Goal: Communication & Community: Connect with others

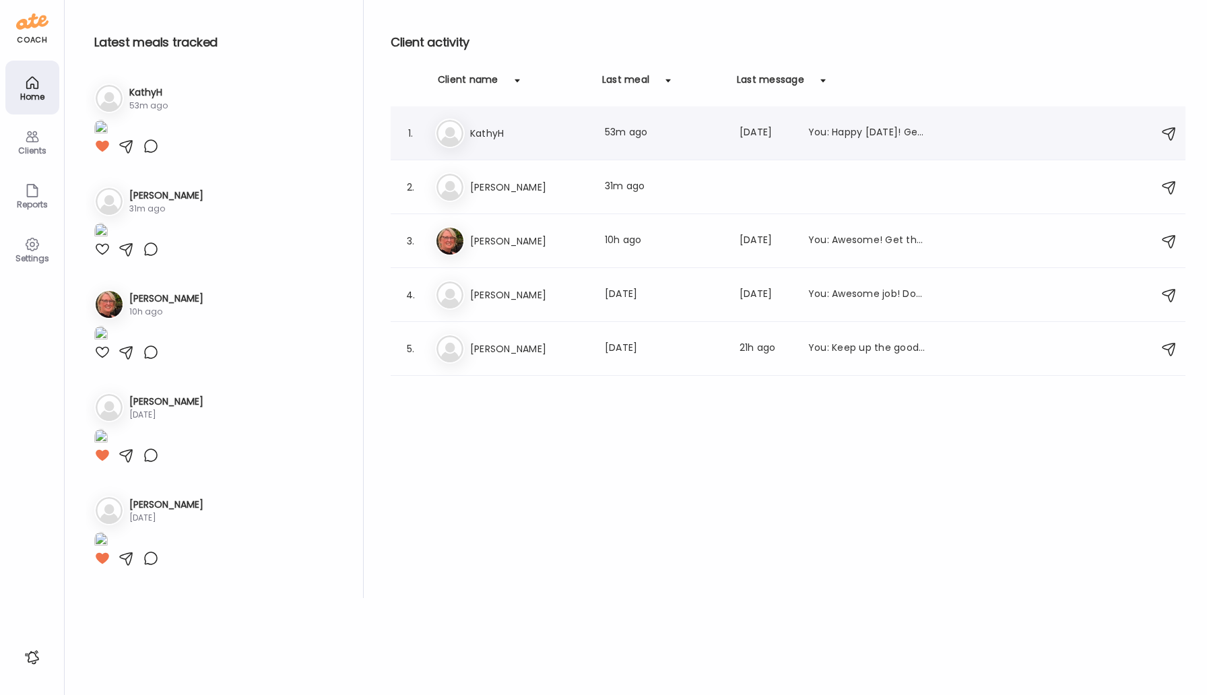
click at [486, 139] on h3 "KathyH" at bounding box center [529, 133] width 119 height 16
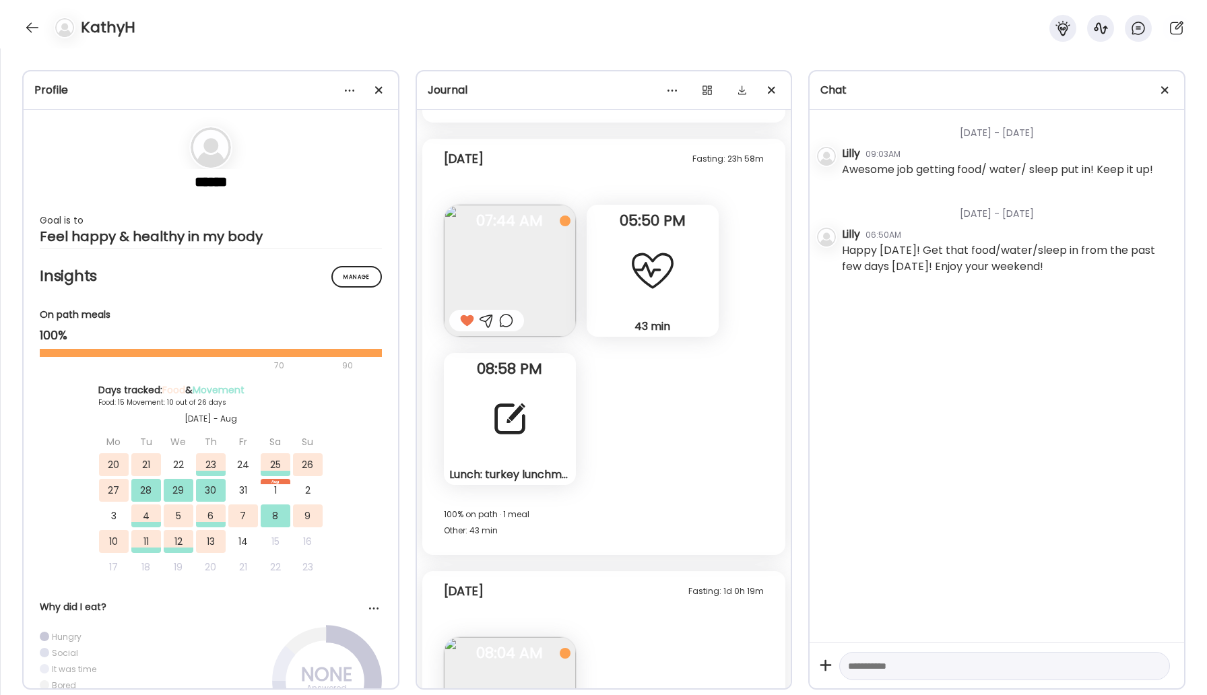
scroll to position [9374, 0]
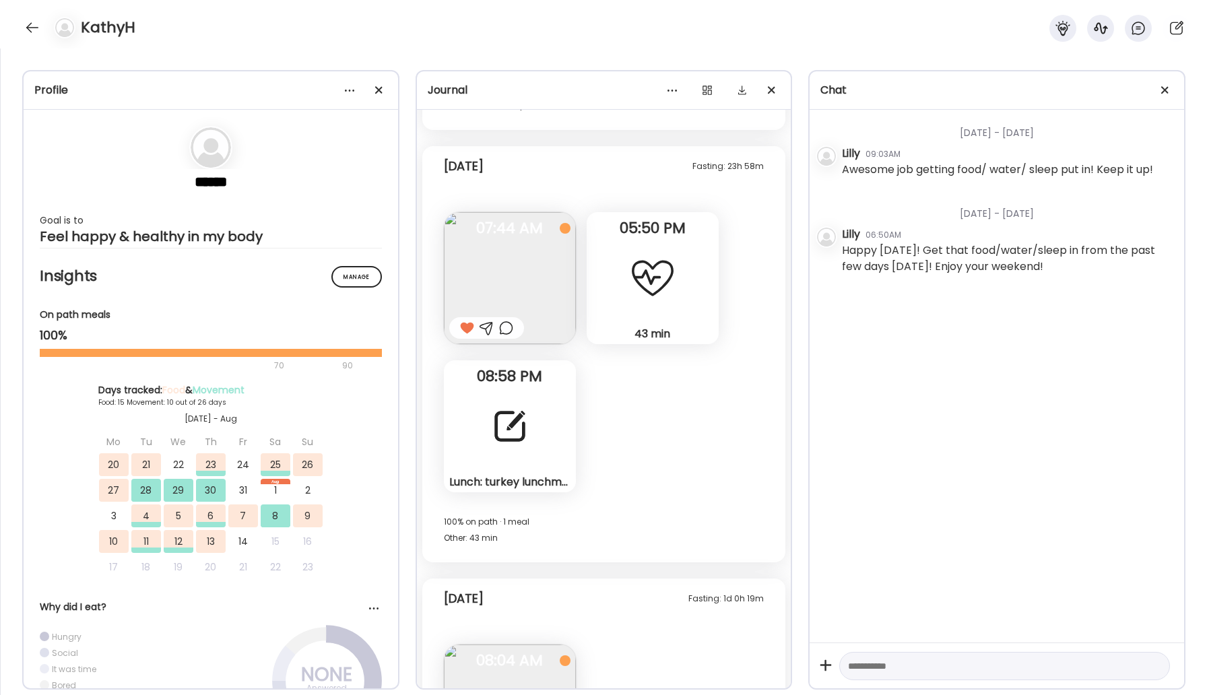
click at [513, 429] on div at bounding box center [510, 426] width 49 height 49
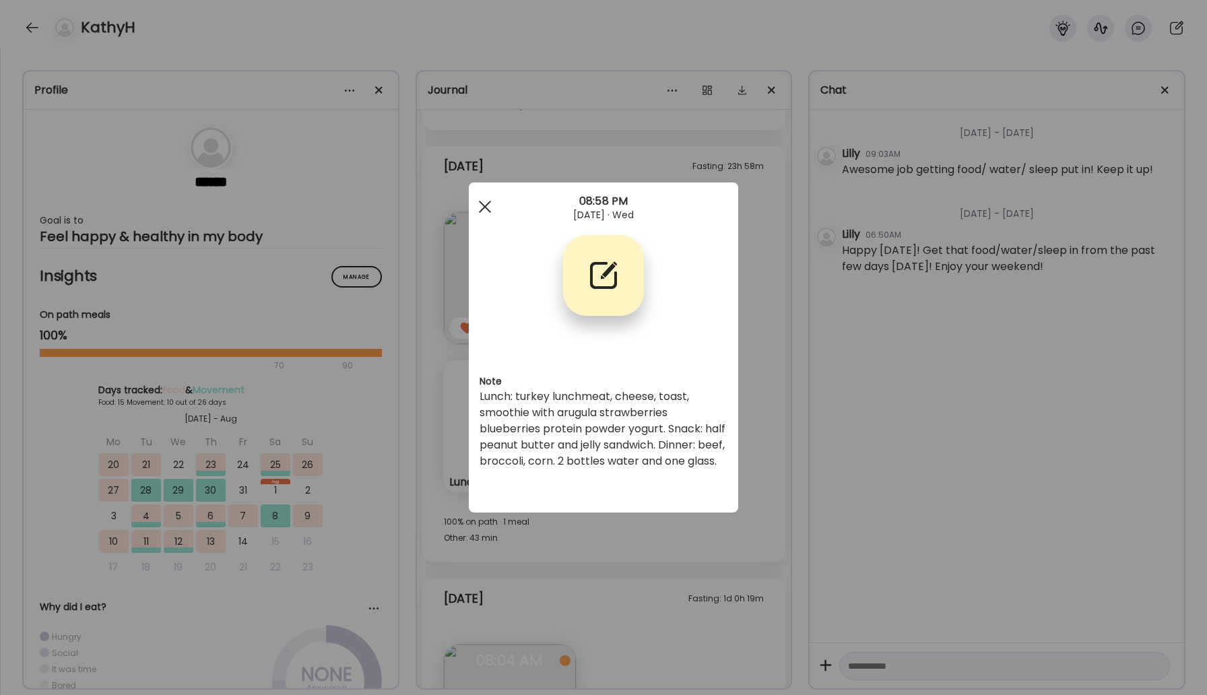
click at [486, 203] on span at bounding box center [485, 207] width 12 height 12
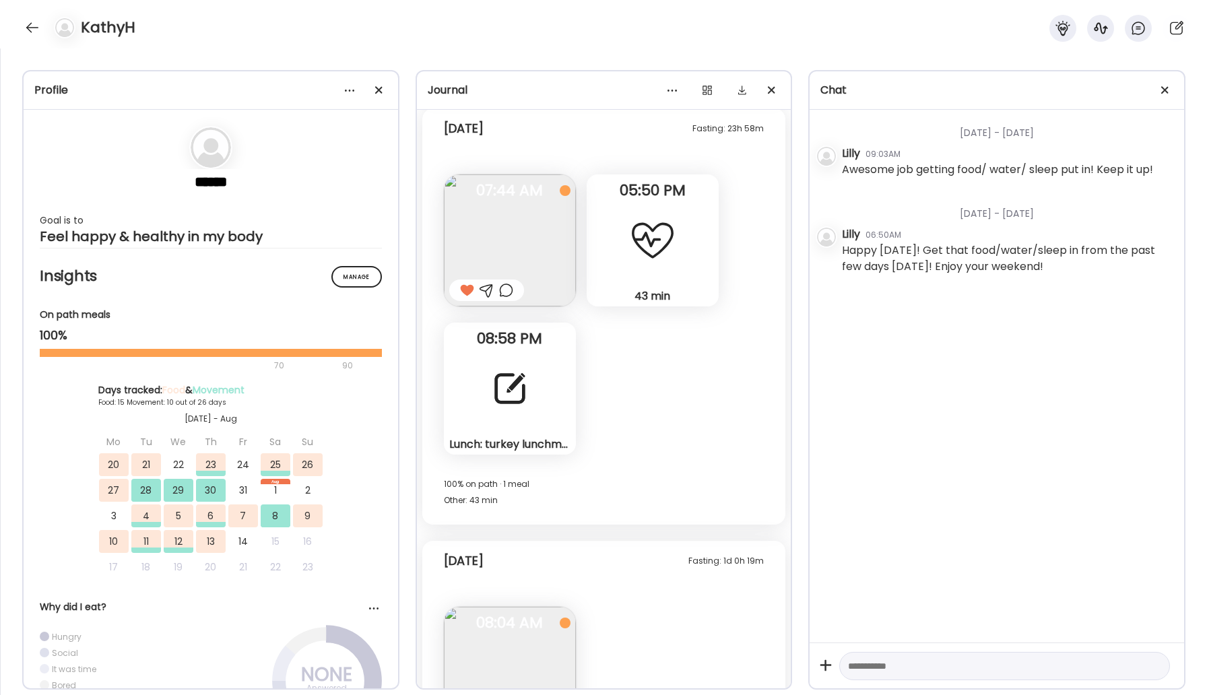
scroll to position [9521, 0]
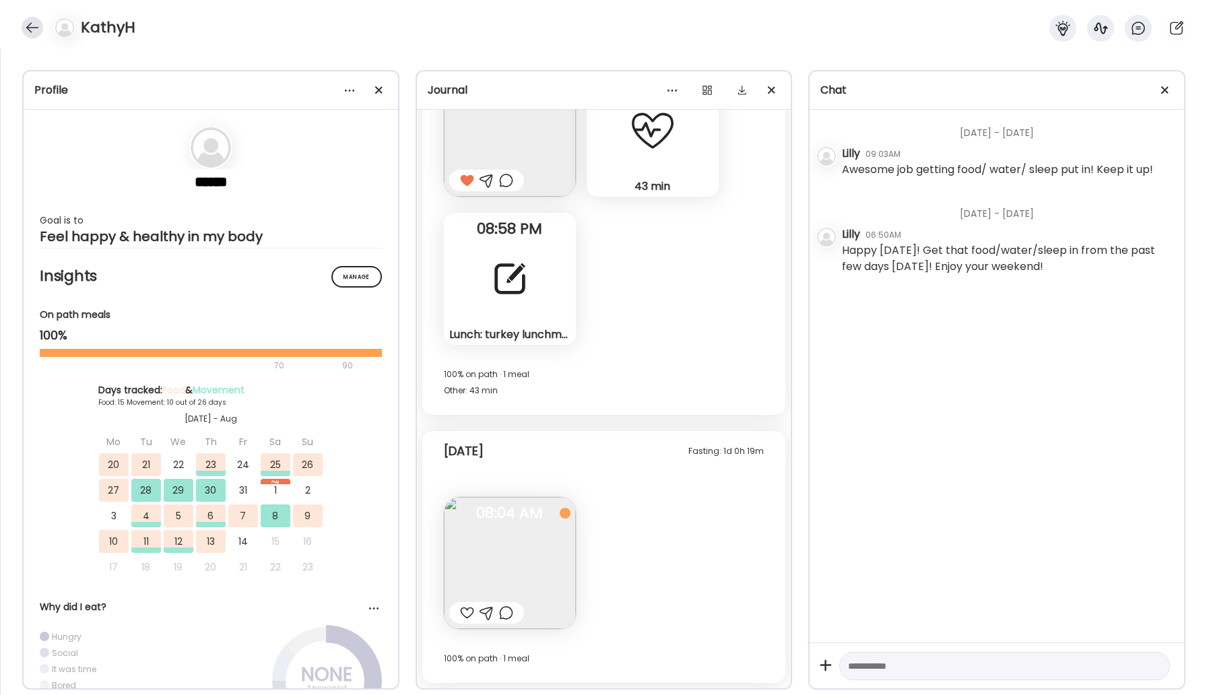
click at [28, 29] on div at bounding box center [33, 28] width 22 height 22
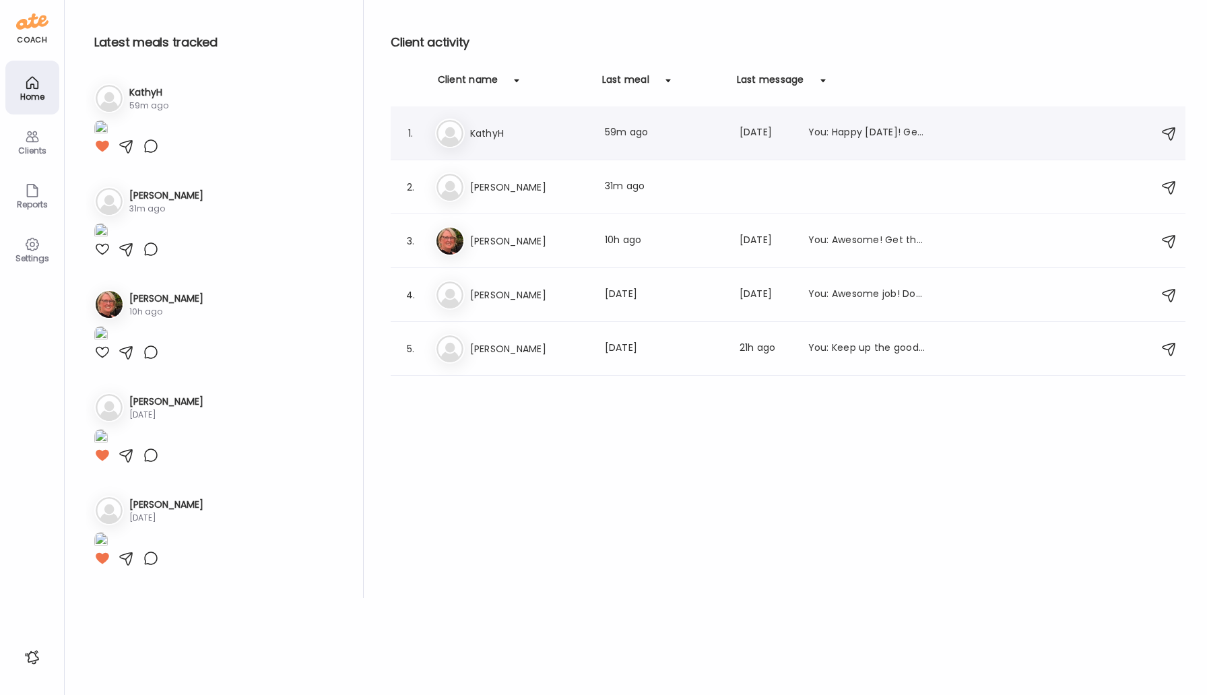
click at [509, 141] on h3 "KathyH" at bounding box center [529, 133] width 119 height 16
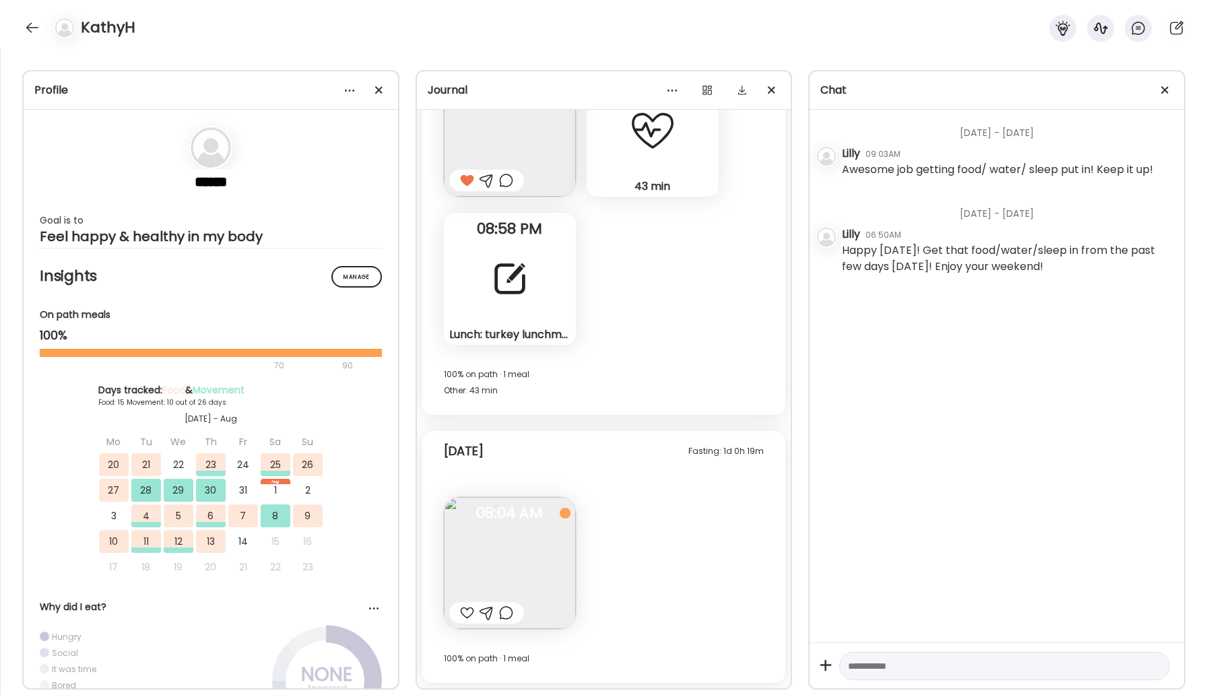
click at [495, 307] on div "Lunch: turkey lunchmeat, cheese, toast, smoothie with arugula strawberries blue…" at bounding box center [510, 279] width 132 height 132
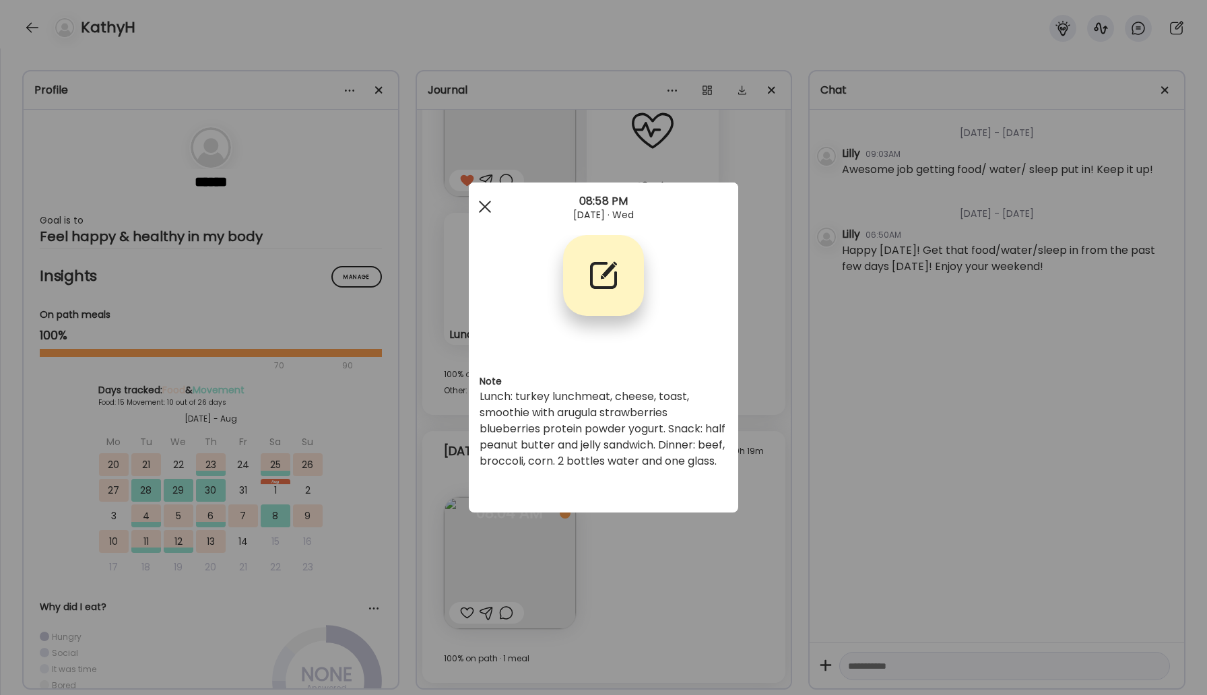
click at [485, 205] on span at bounding box center [485, 207] width 12 height 12
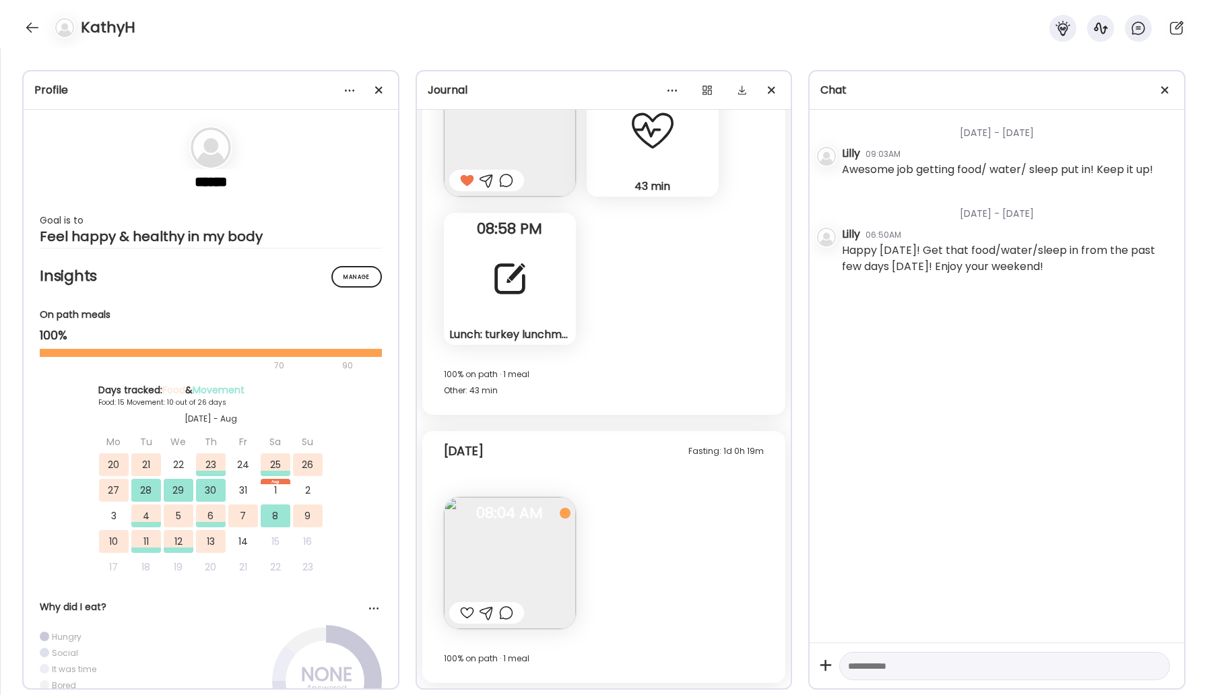
click at [468, 608] on div at bounding box center [467, 613] width 14 height 16
click at [32, 27] on div at bounding box center [33, 28] width 22 height 22
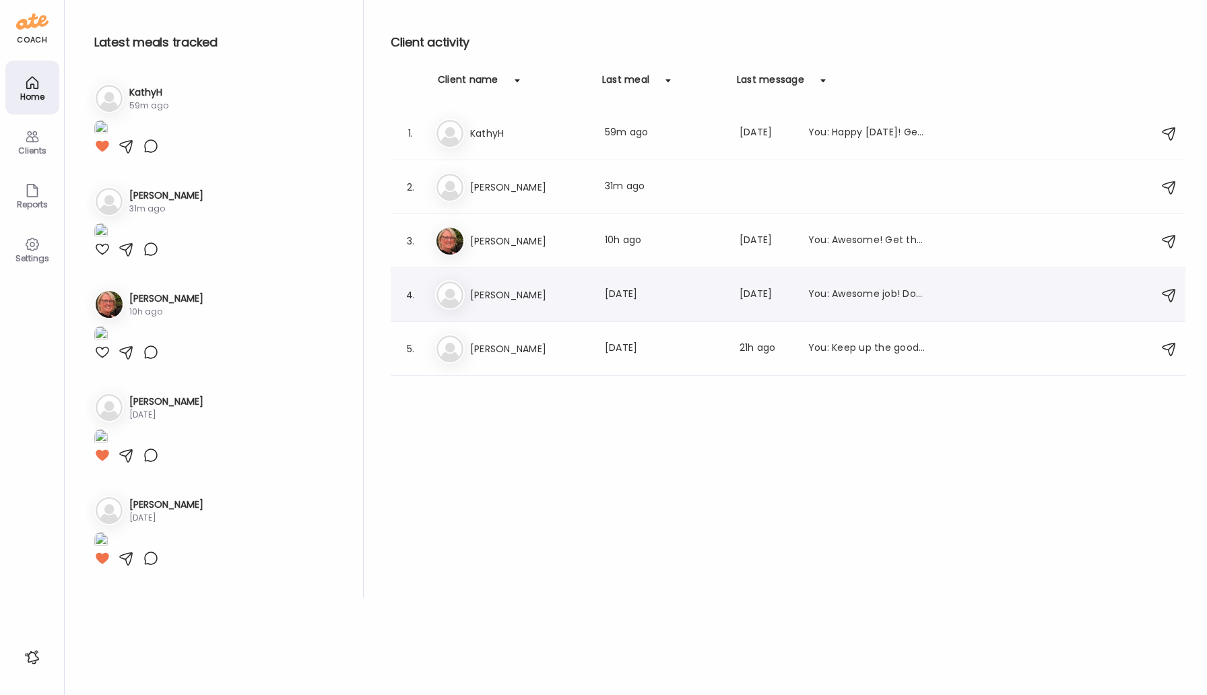
click at [493, 304] on div "Ke [PERSON_NAME] Last meal: [DATE] Last message: [DATE] You: Awesome job! Don't…" at bounding box center [790, 295] width 710 height 30
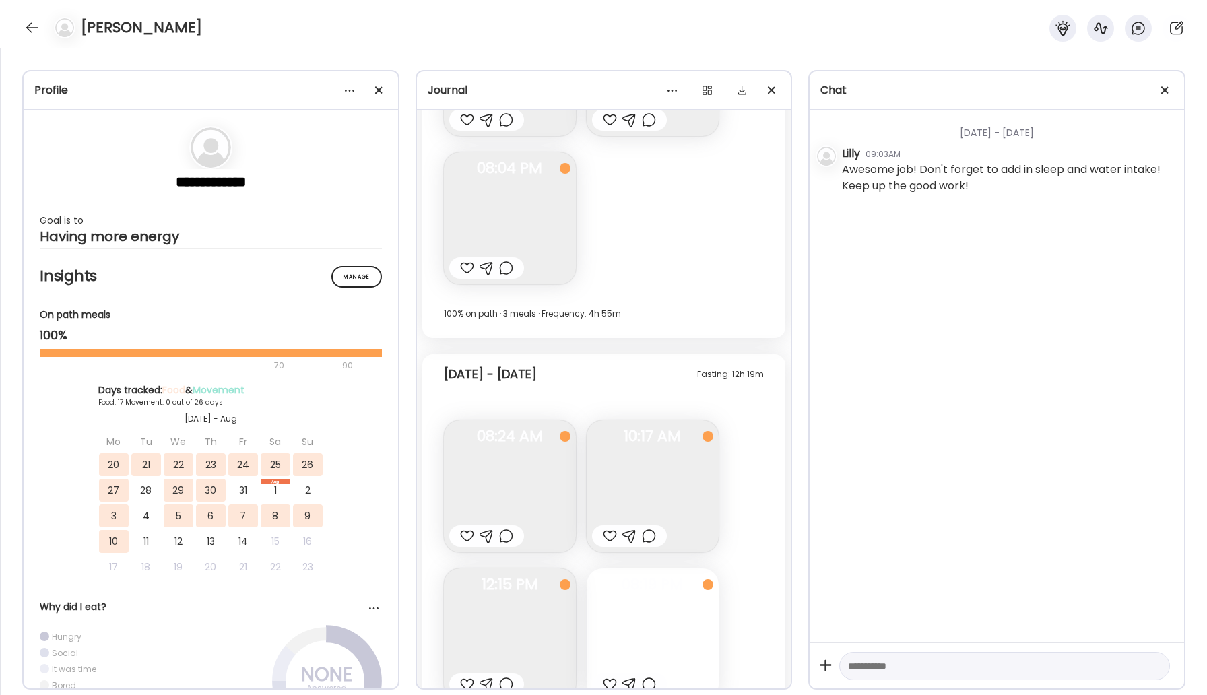
scroll to position [9082, 0]
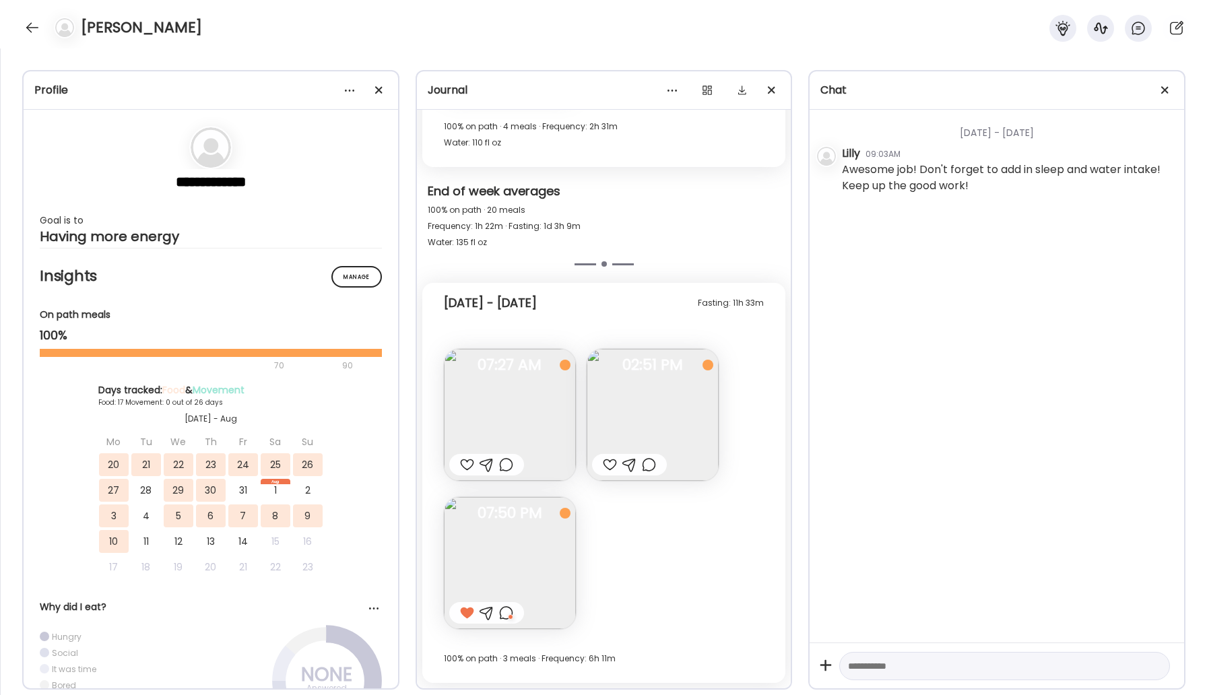
click at [506, 615] on div at bounding box center [506, 613] width 14 height 16
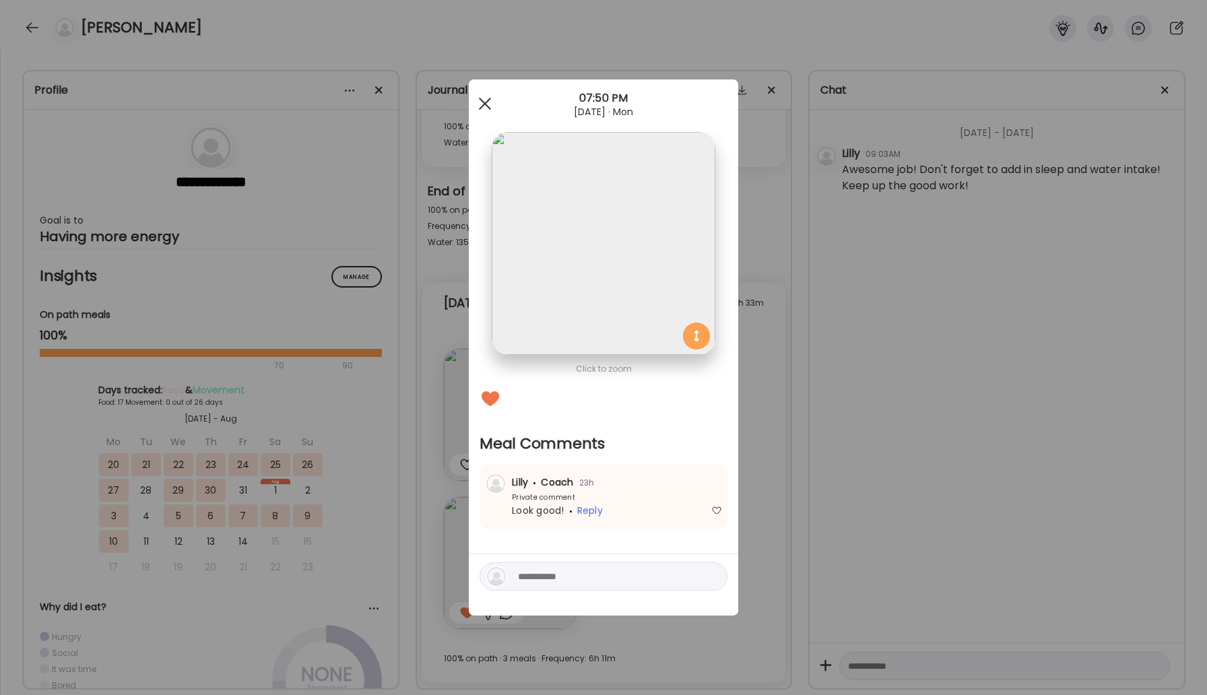
click at [486, 100] on div at bounding box center [485, 103] width 27 height 27
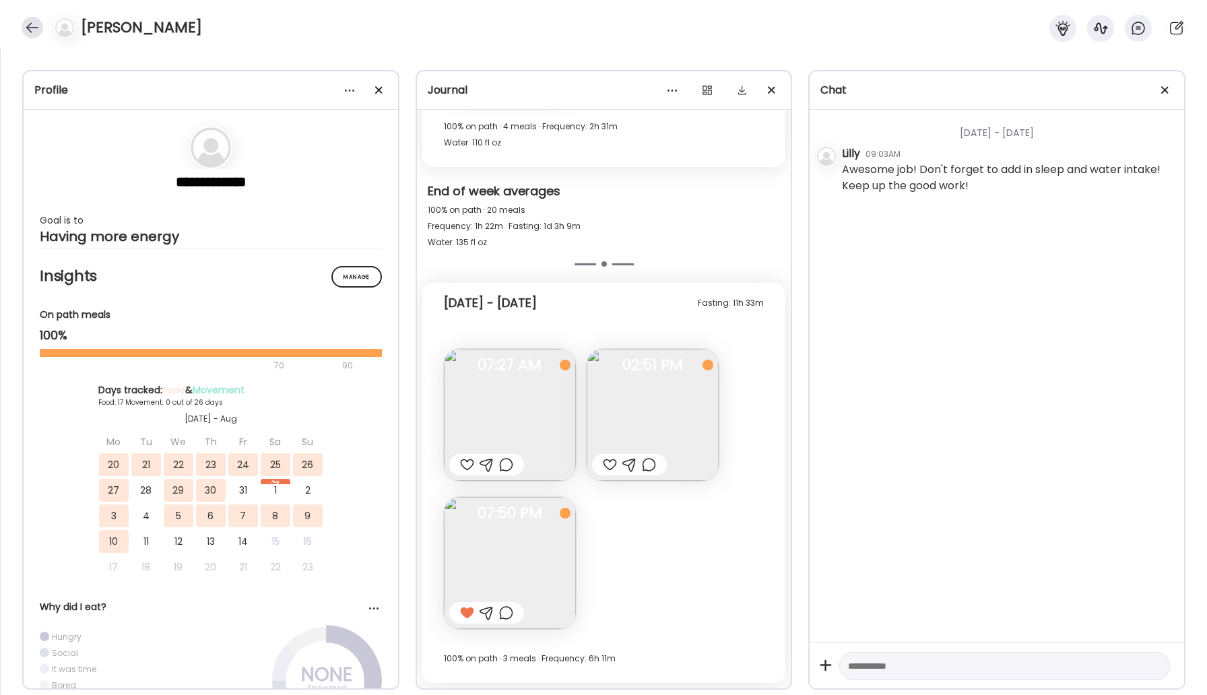
click at [24, 20] on div at bounding box center [33, 28] width 22 height 22
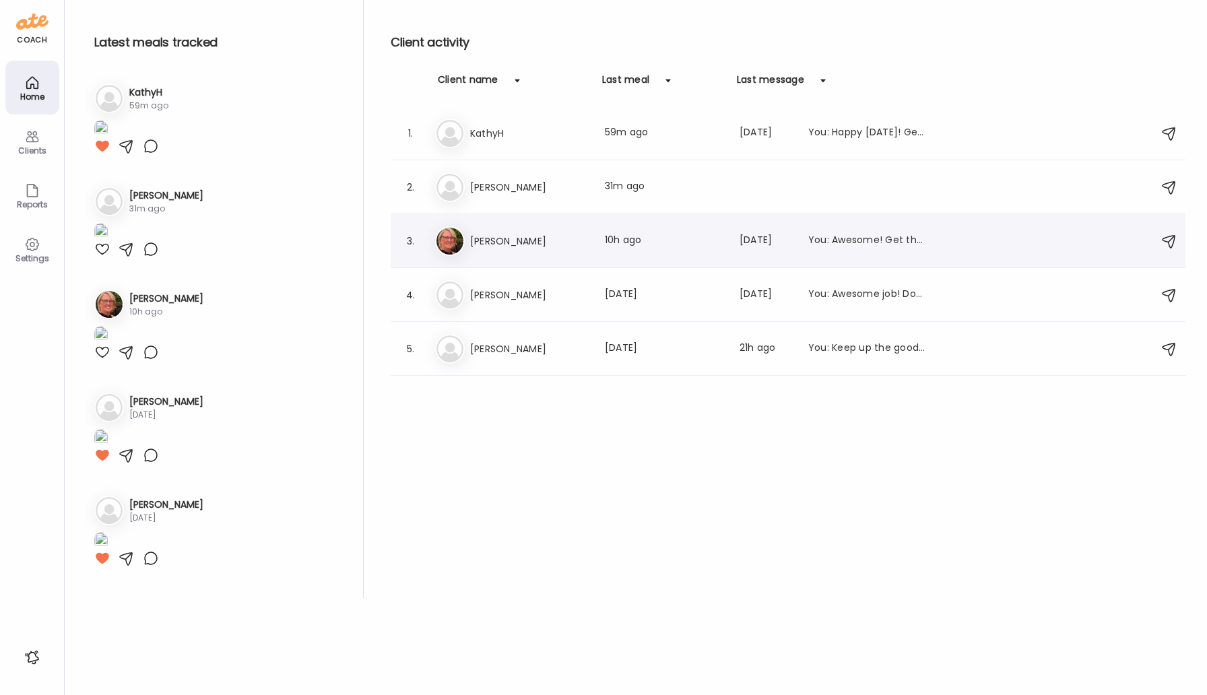
click at [519, 230] on div "[PERSON_NAME] [PERSON_NAME] Last meal: 10h ago Last message: [DATE] You: Awesom…" at bounding box center [790, 241] width 710 height 30
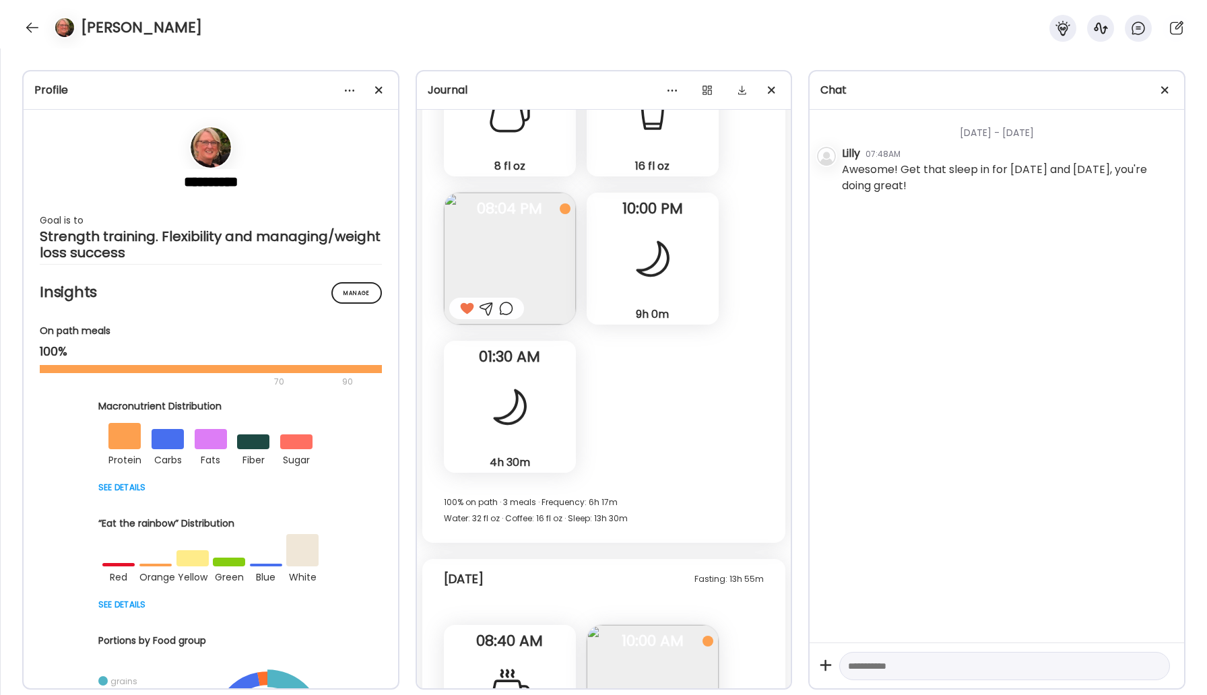
scroll to position [22355, 0]
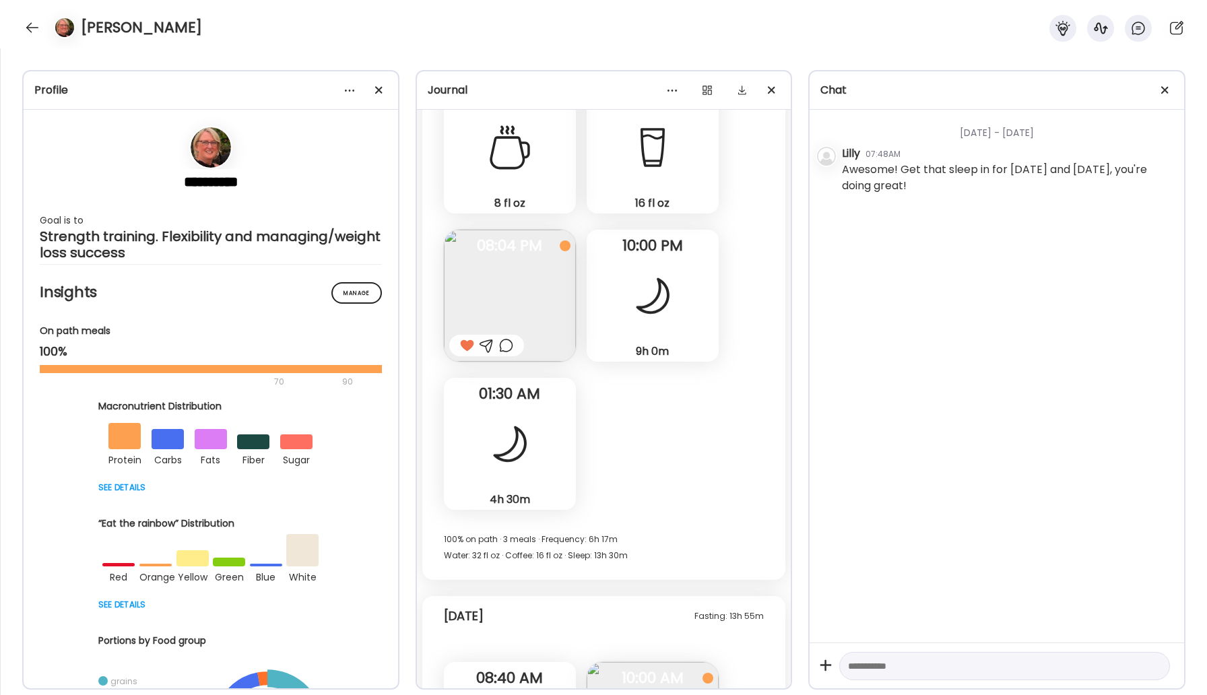
click at [683, 302] on div "9h 0m Sleep" at bounding box center [653, 296] width 132 height 132
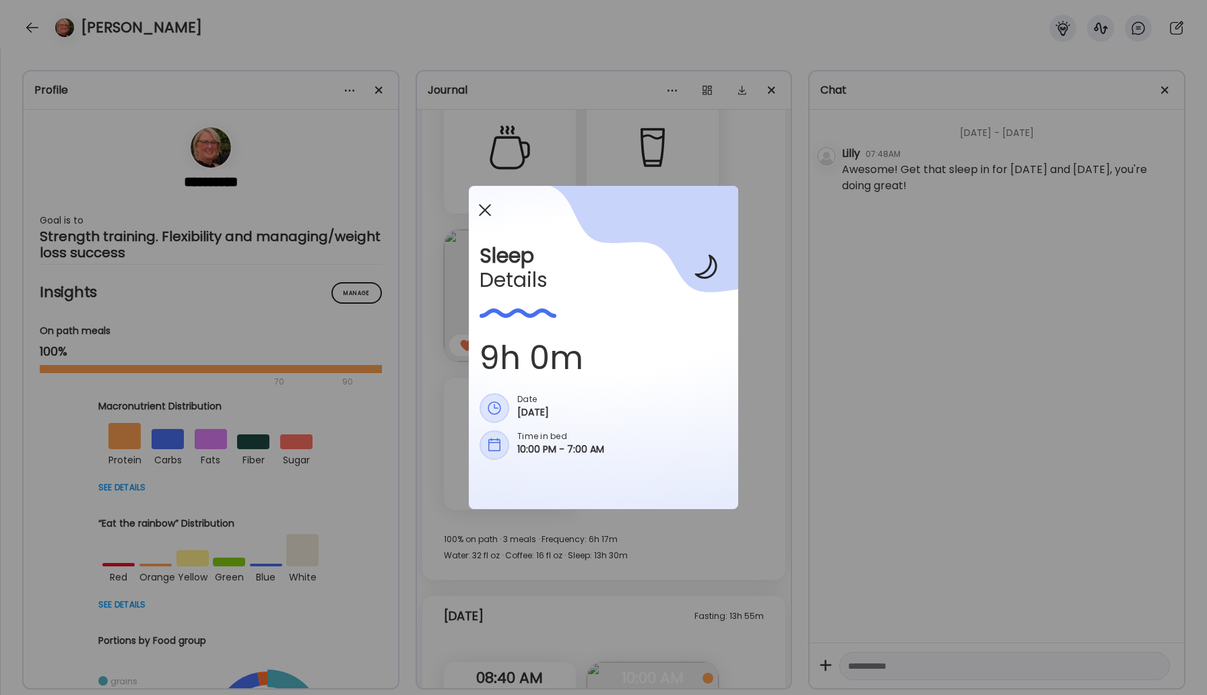
click at [484, 214] on div at bounding box center [485, 210] width 27 height 27
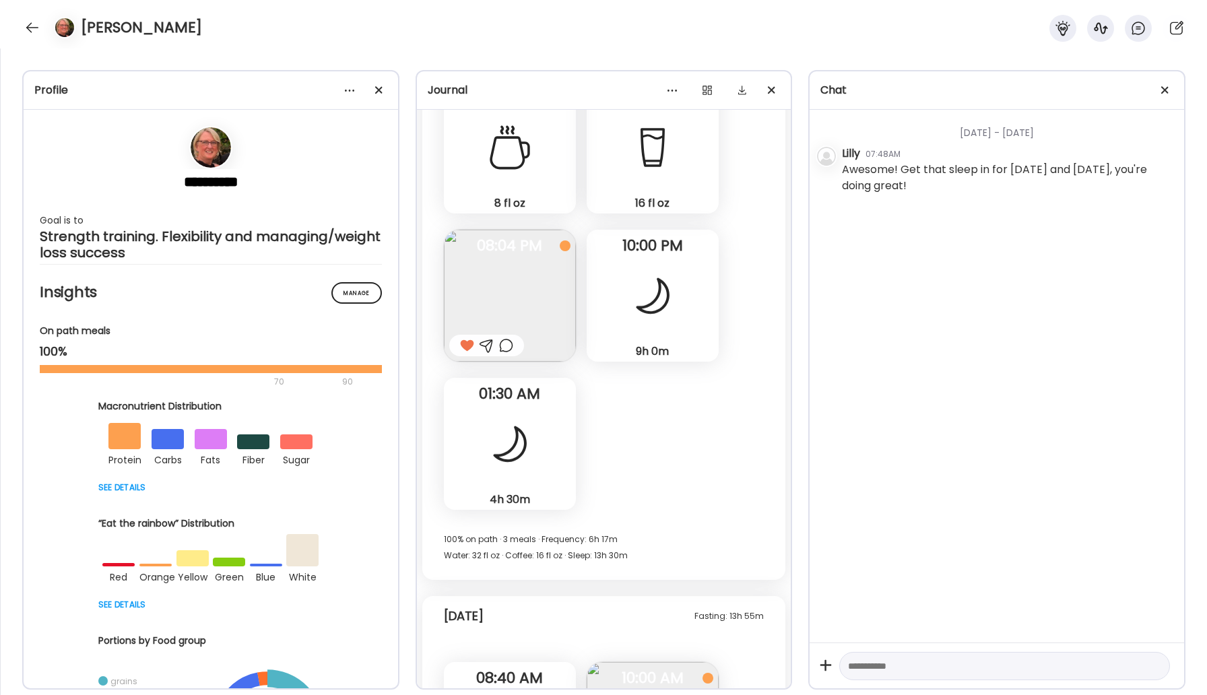
click at [519, 480] on div "4h 30m Sleep" at bounding box center [510, 444] width 132 height 132
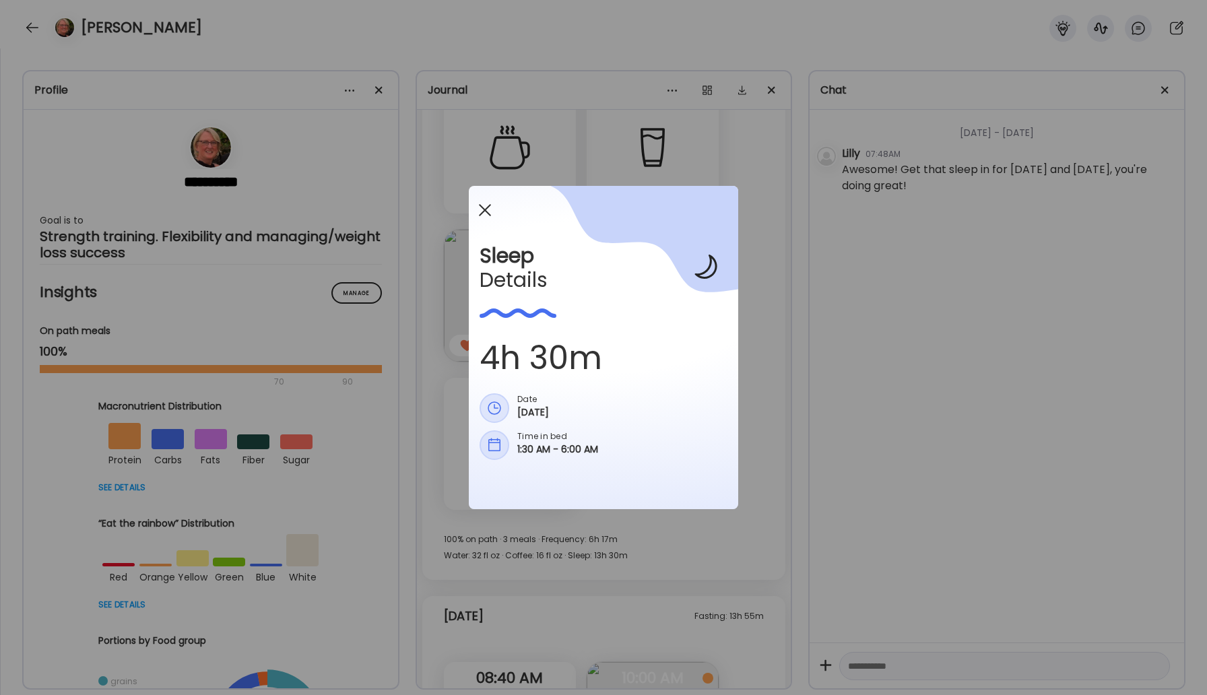
click at [486, 218] on div at bounding box center [485, 210] width 27 height 27
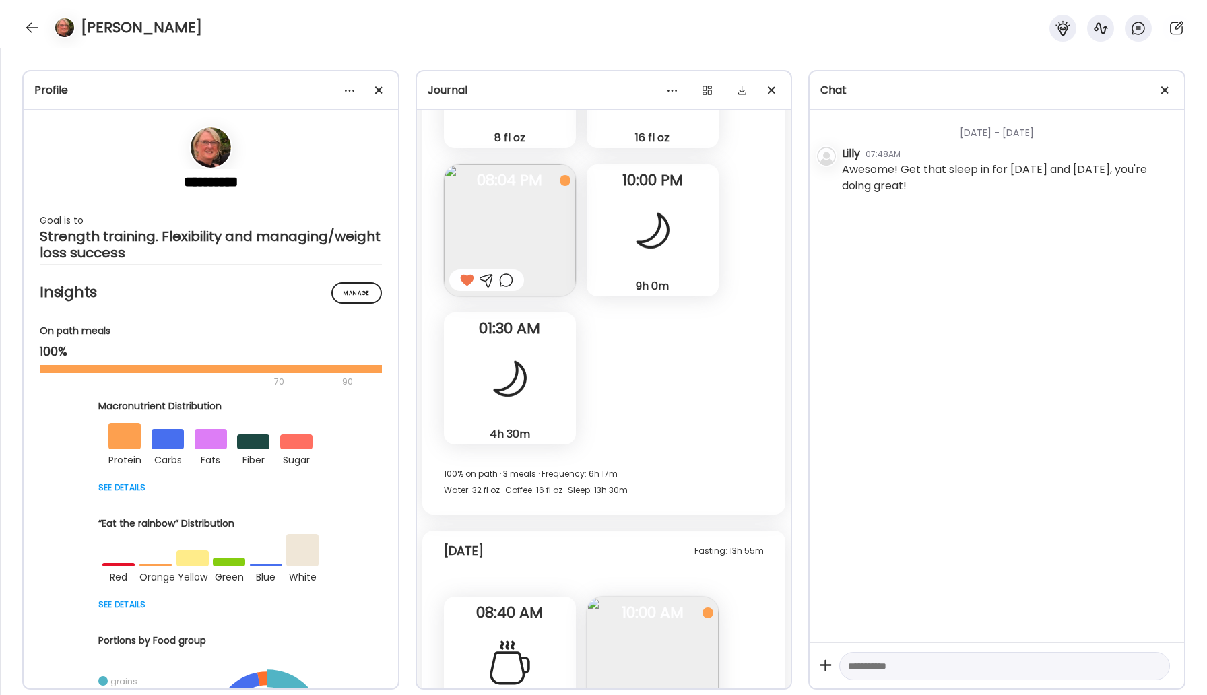
scroll to position [22421, 0]
click at [28, 20] on div at bounding box center [33, 28] width 22 height 22
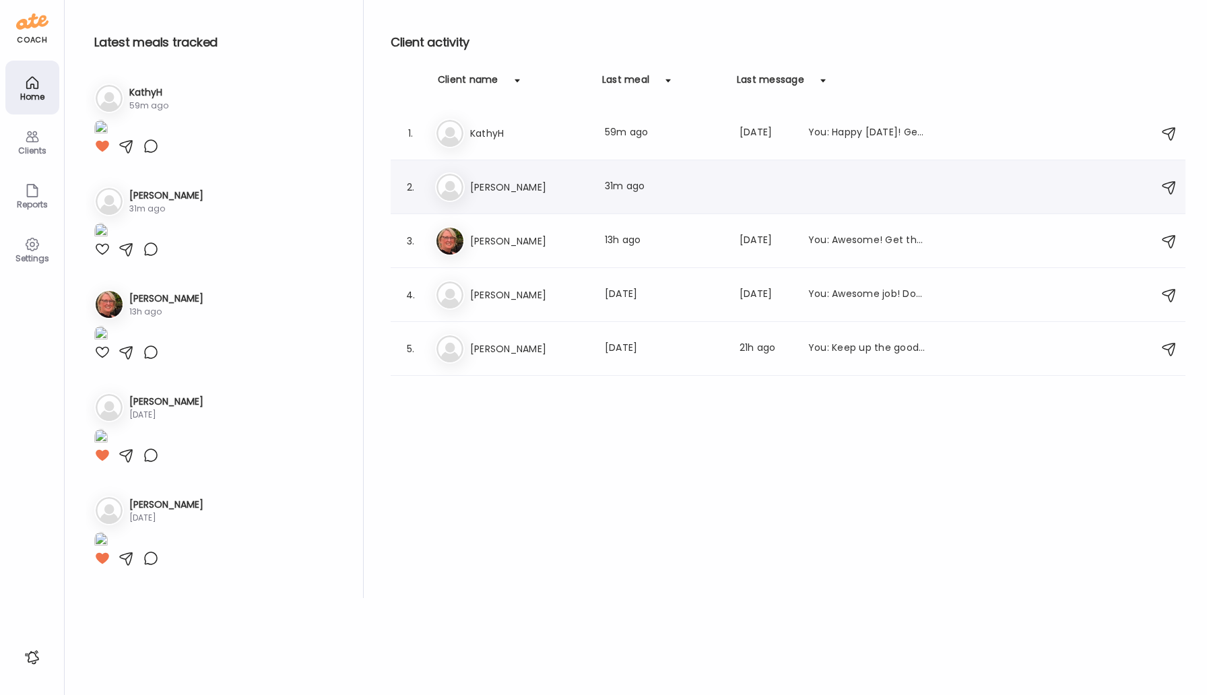
click at [480, 193] on h3 "[PERSON_NAME]" at bounding box center [529, 187] width 119 height 16
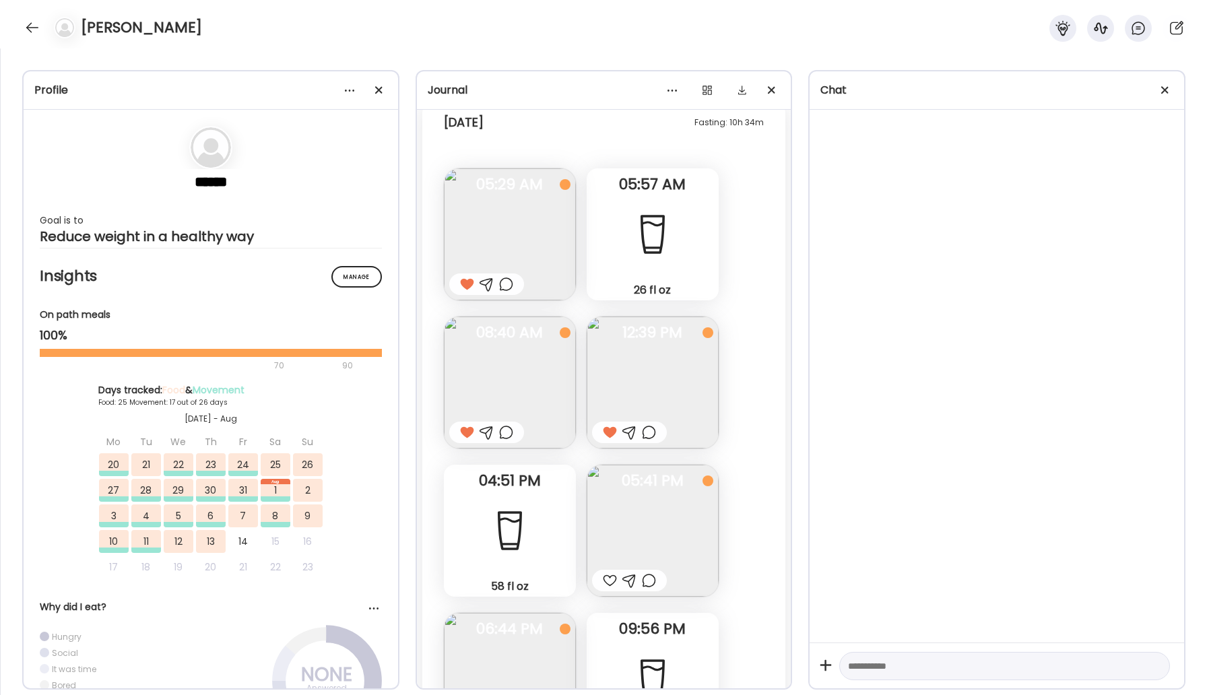
scroll to position [33106, 0]
